Goal: Task Accomplishment & Management: Complete application form

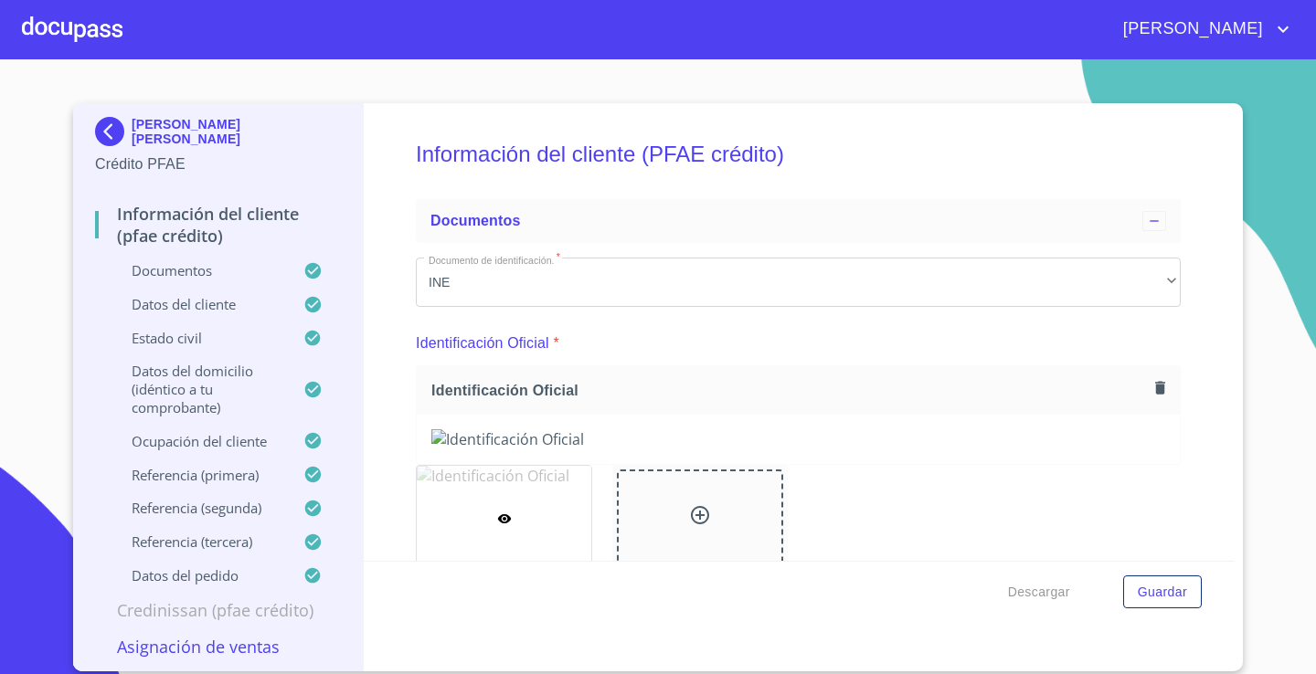
click at [100, 128] on img at bounding box center [113, 131] width 37 height 29
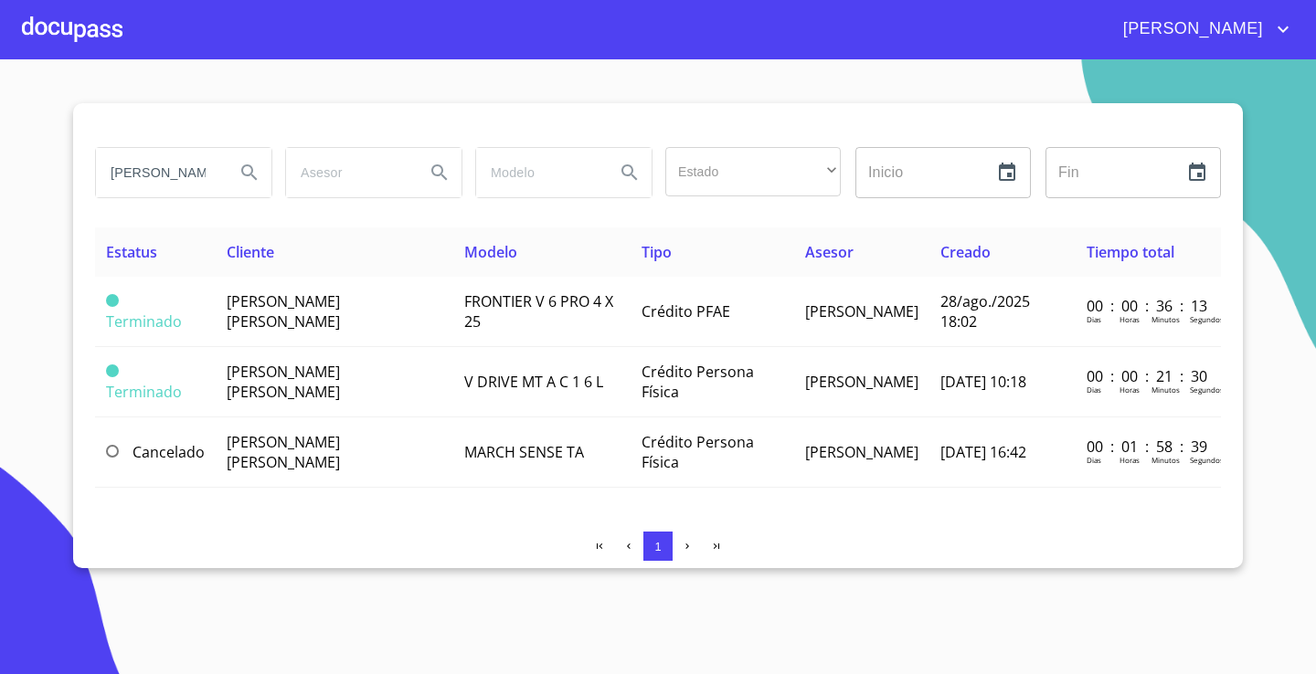
click at [95, 37] on div at bounding box center [72, 29] width 100 height 58
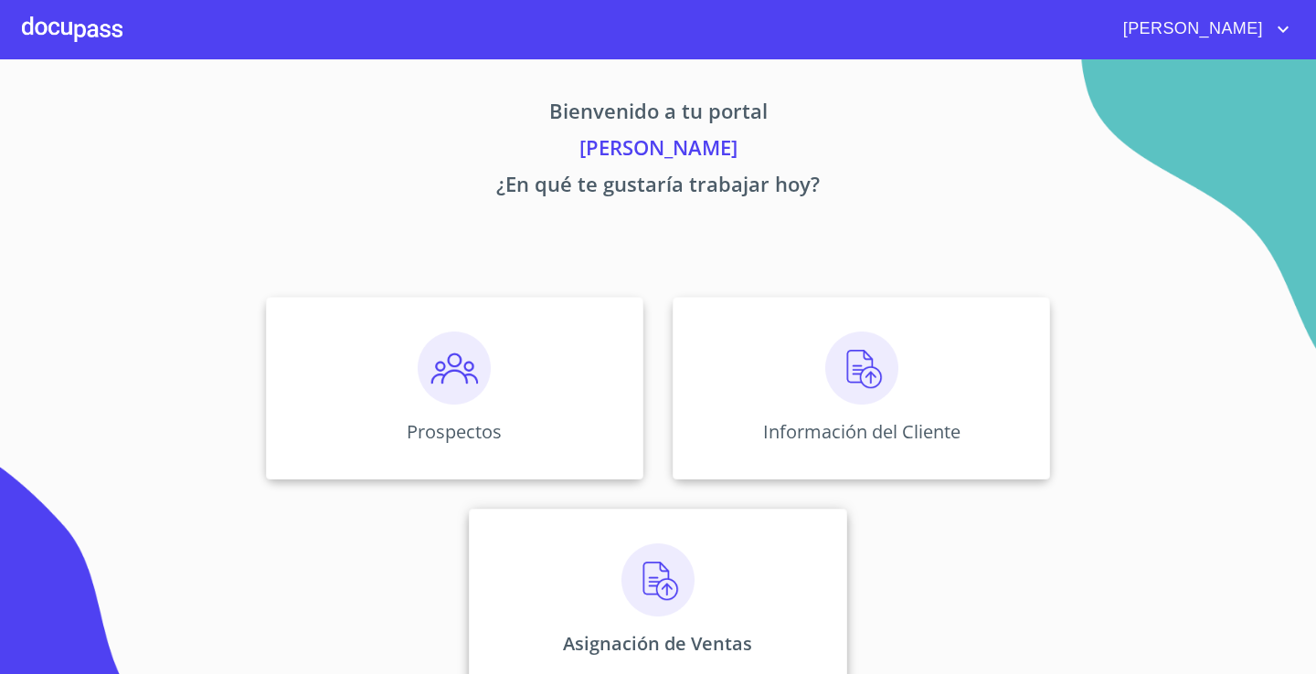
click at [595, 608] on div "Asignación de Ventas" at bounding box center [657, 600] width 377 height 183
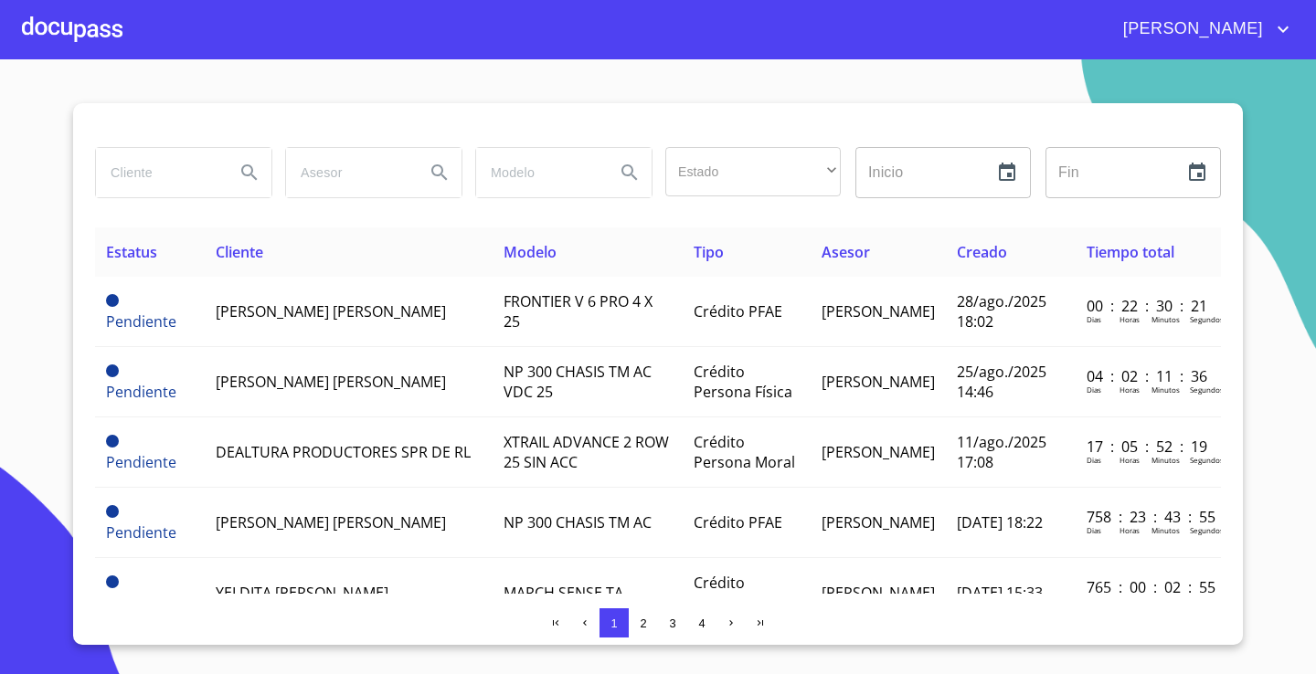
click at [163, 178] on input "search" at bounding box center [158, 172] width 124 height 49
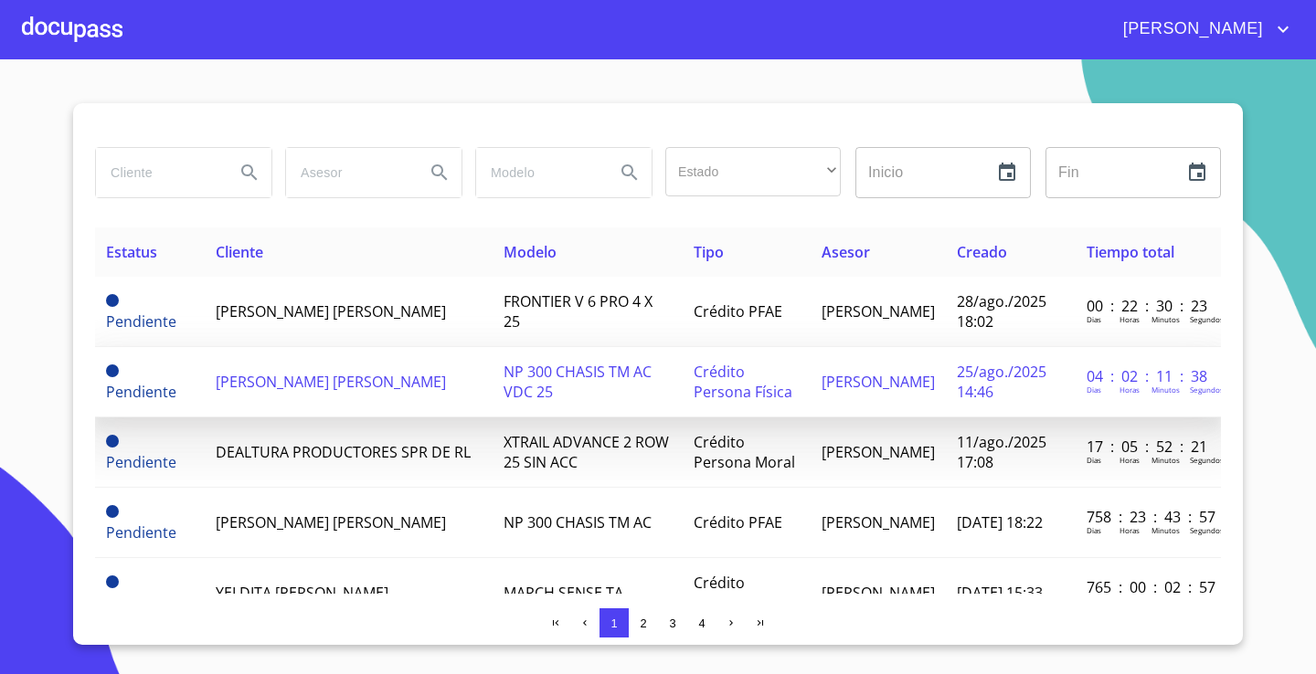
click at [225, 399] on td "[PERSON_NAME] [PERSON_NAME]" at bounding box center [349, 382] width 288 height 70
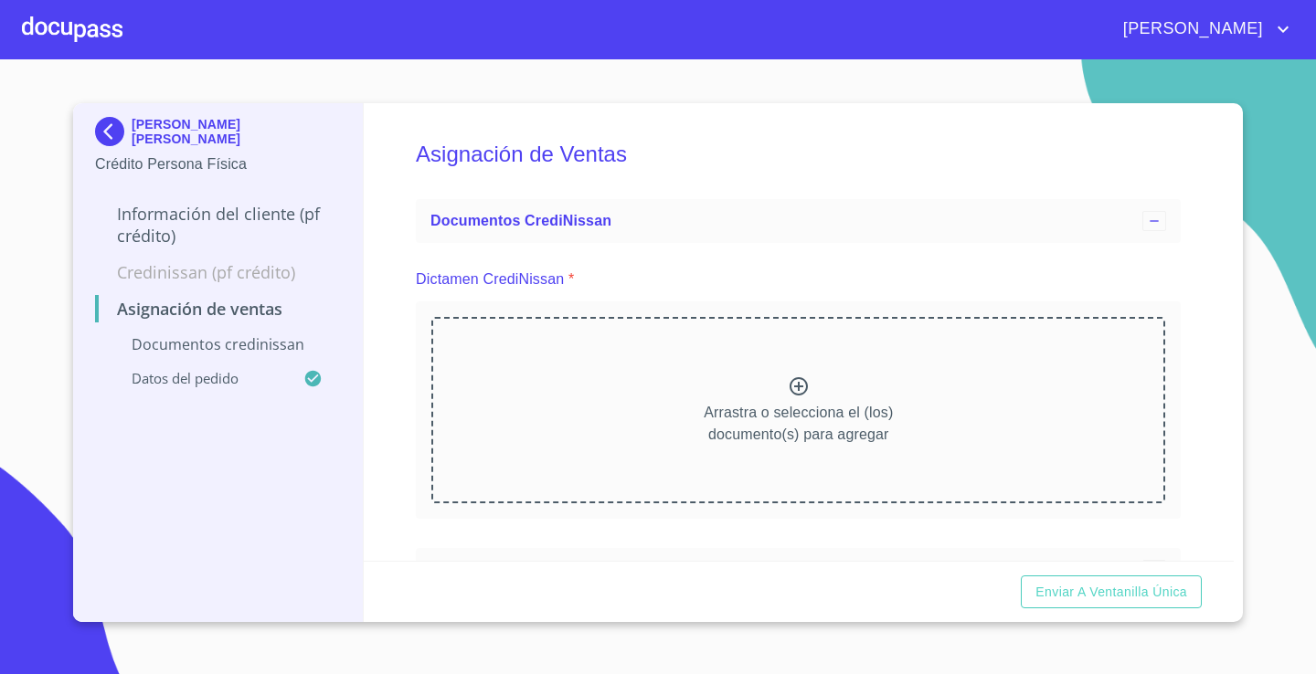
click at [809, 368] on div "Arrastra o selecciona el (los) documento(s) para agregar" at bounding box center [798, 410] width 734 height 186
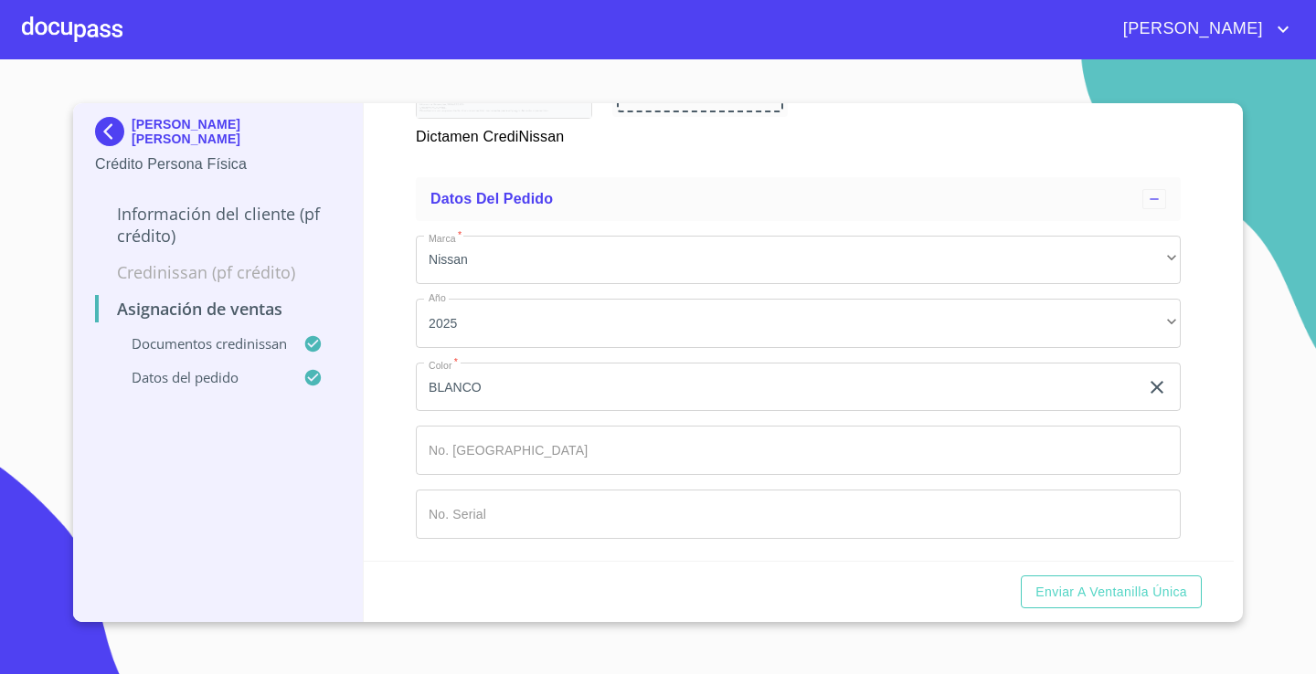
scroll to position [1141, 0]
click at [1089, 600] on span "Enviar a Ventanilla única" at bounding box center [1111, 592] width 152 height 23
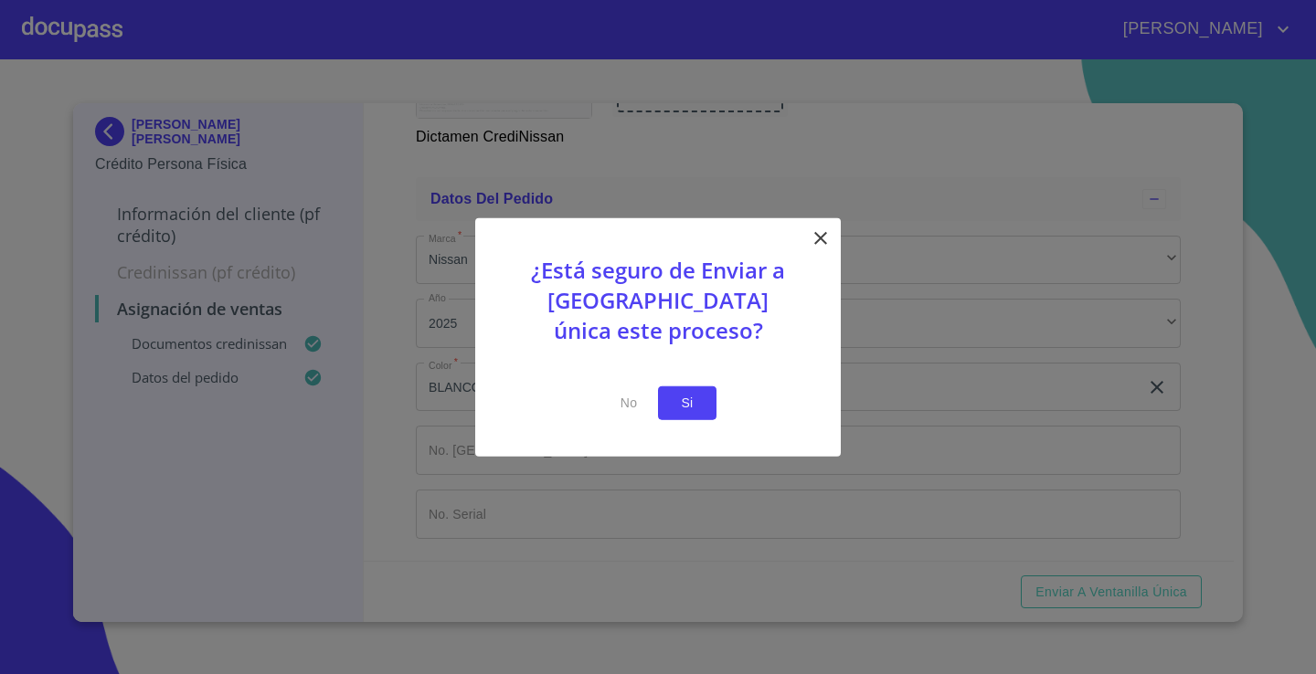
click at [678, 396] on span "Si" at bounding box center [686, 403] width 29 height 23
